Goal: Book appointment/travel/reservation

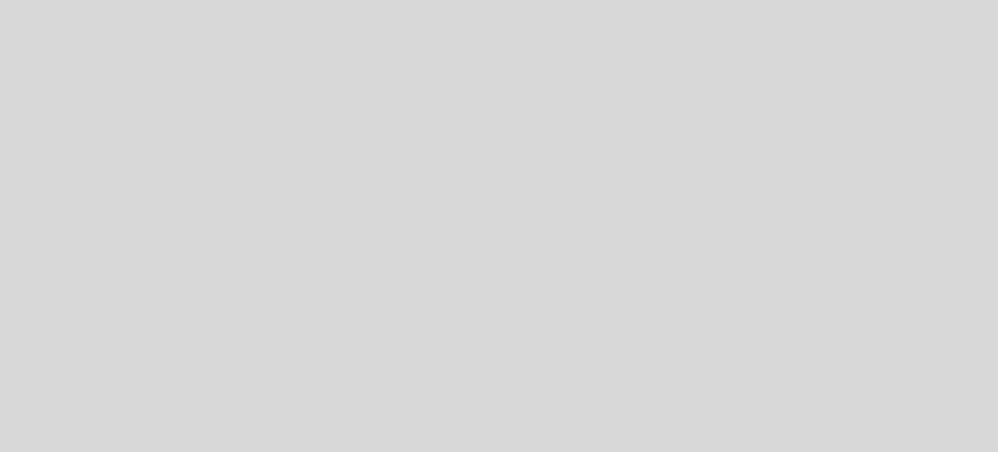
select select "es"
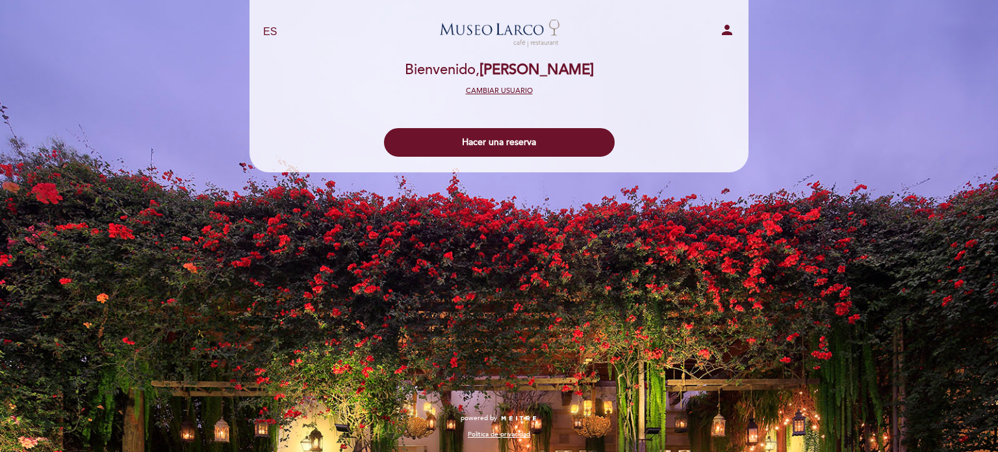
click at [489, 91] on button "Cambiar usuario" at bounding box center [499, 91] width 75 height 12
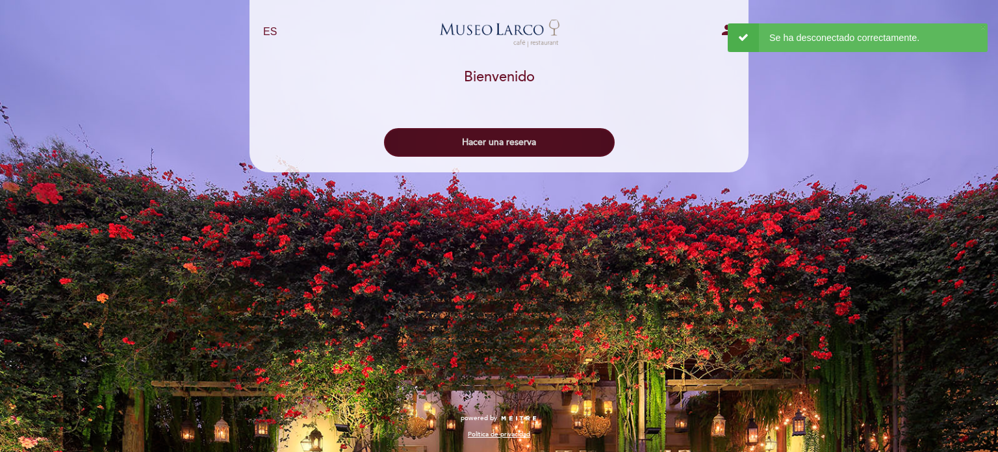
click at [524, 146] on button "Hacer una reserva" at bounding box center [499, 142] width 231 height 29
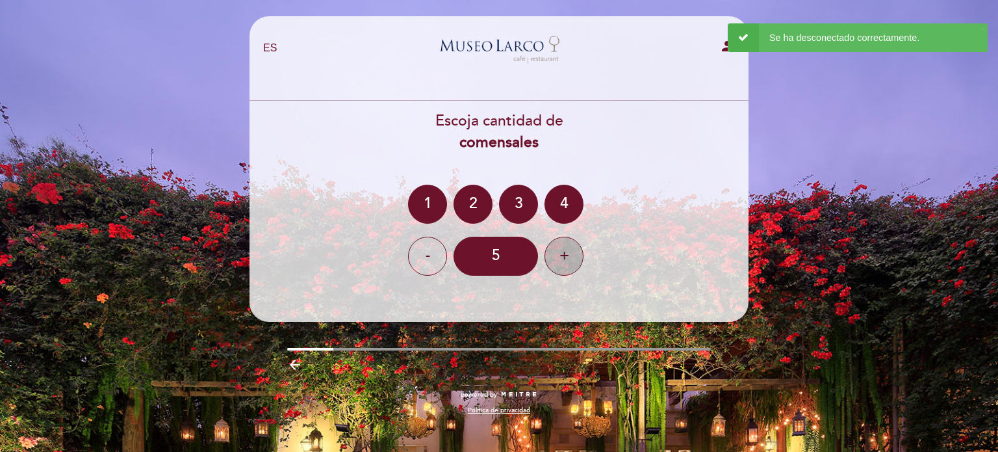
click at [566, 254] on div "+" at bounding box center [564, 256] width 39 height 39
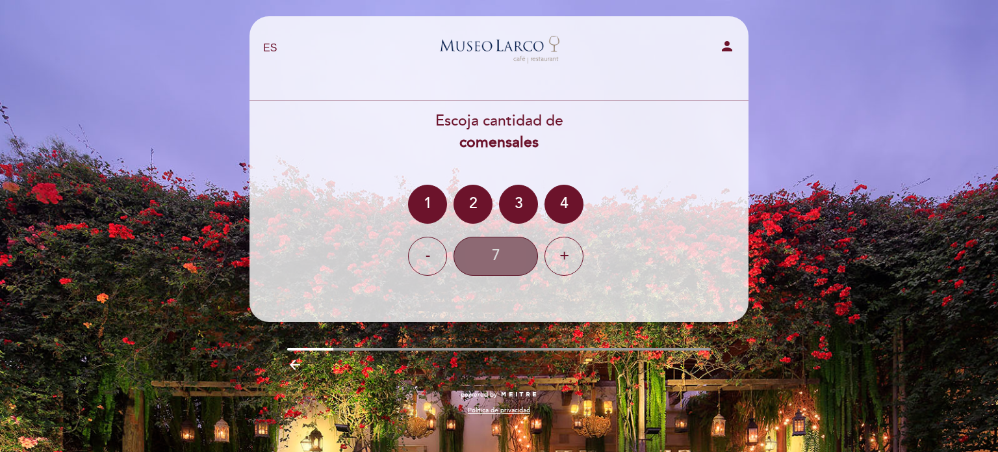
click at [494, 257] on div "7" at bounding box center [496, 256] width 85 height 39
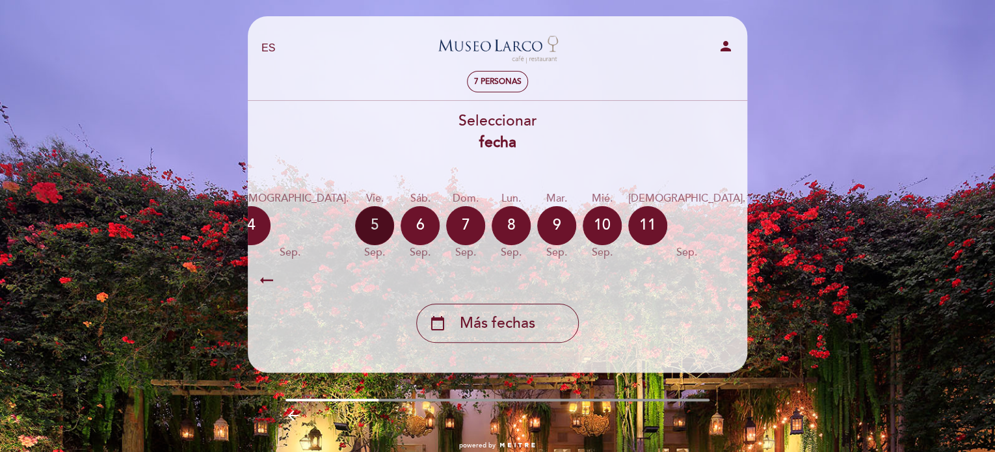
scroll to position [0, 382]
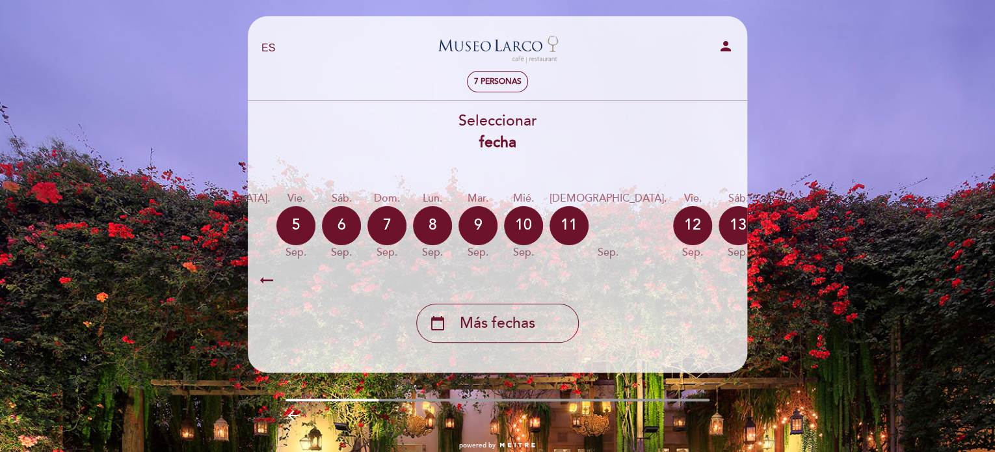
click at [866, 216] on icon "calendar_today" at bounding box center [874, 225] width 16 height 22
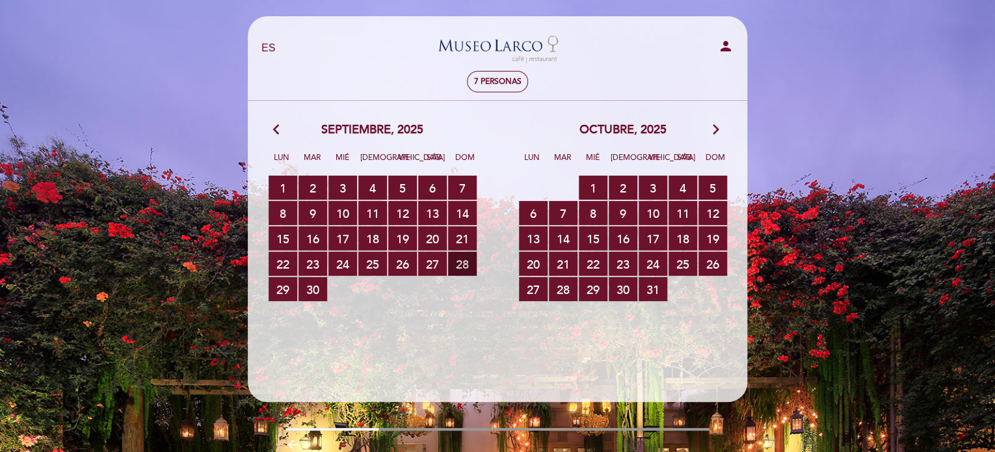
click at [458, 264] on span "28 RESERVAS DISPONIBLES" at bounding box center [462, 264] width 29 height 24
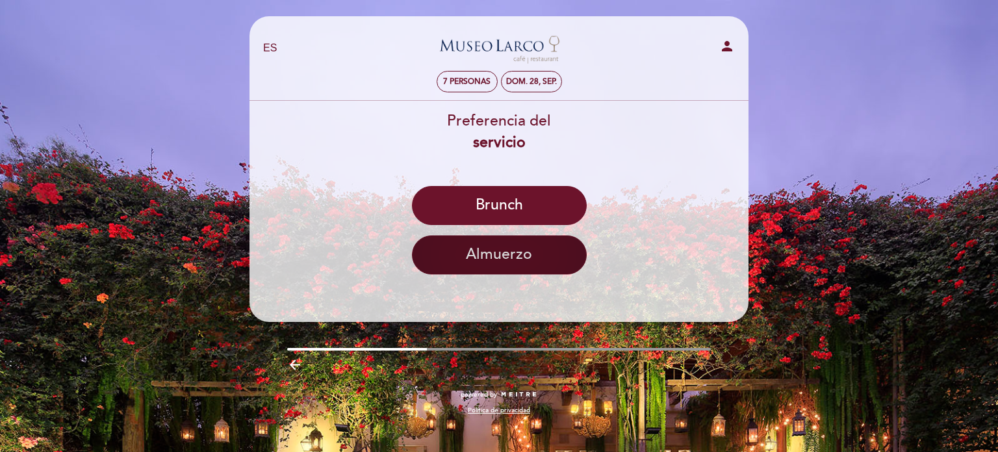
click at [484, 254] on button "Almuerzo" at bounding box center [499, 254] width 175 height 39
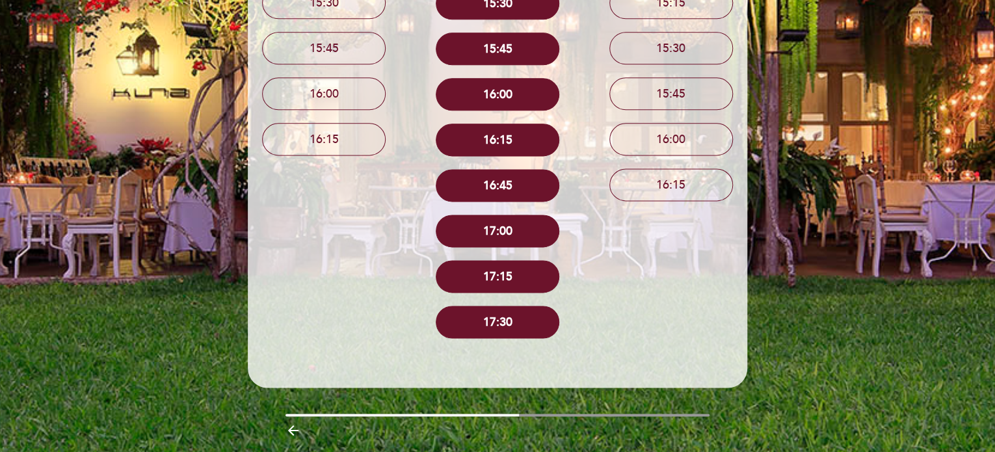
scroll to position [792, 0]
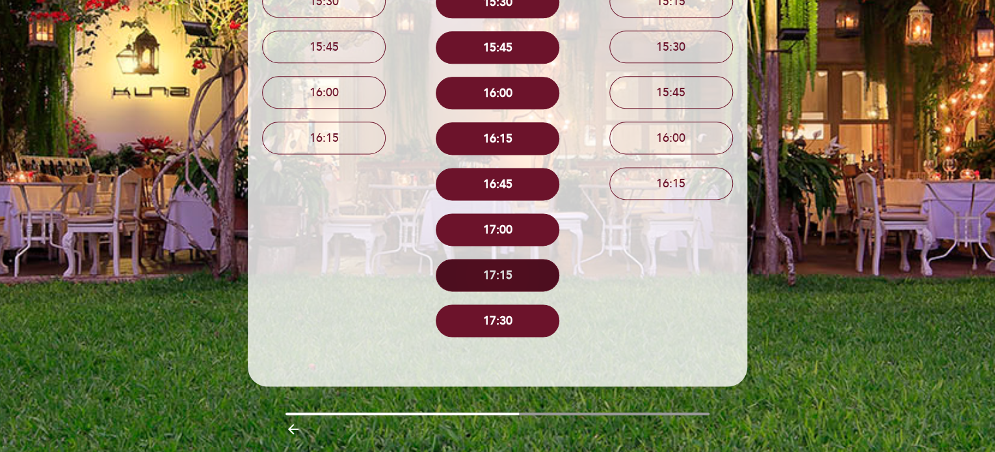
click at [490, 283] on button "17:15" at bounding box center [498, 275] width 124 height 33
